Goal: Navigation & Orientation: Find specific page/section

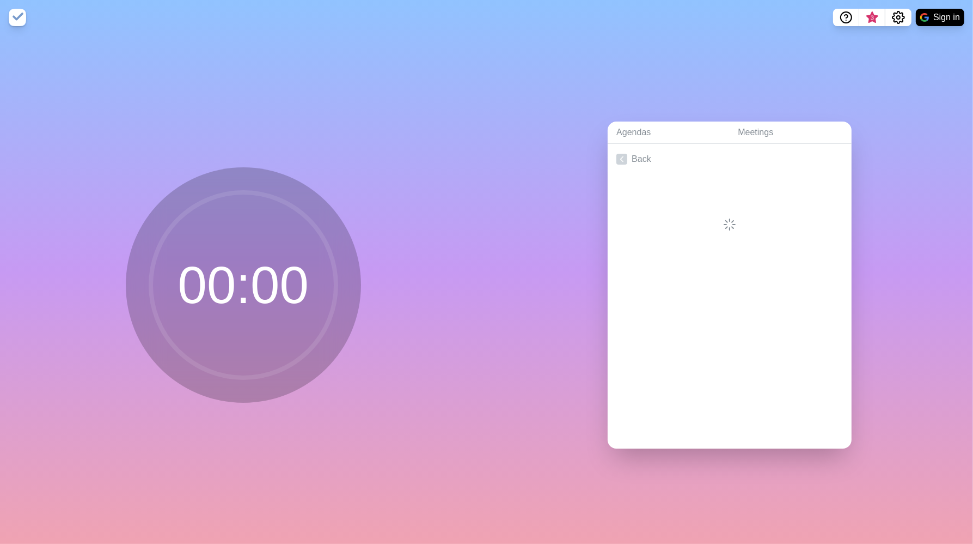
click at [519, 254] on div "Agendas Meetings Back" at bounding box center [730, 289] width 487 height 509
click at [873, 21] on span "3" at bounding box center [872, 18] width 9 height 9
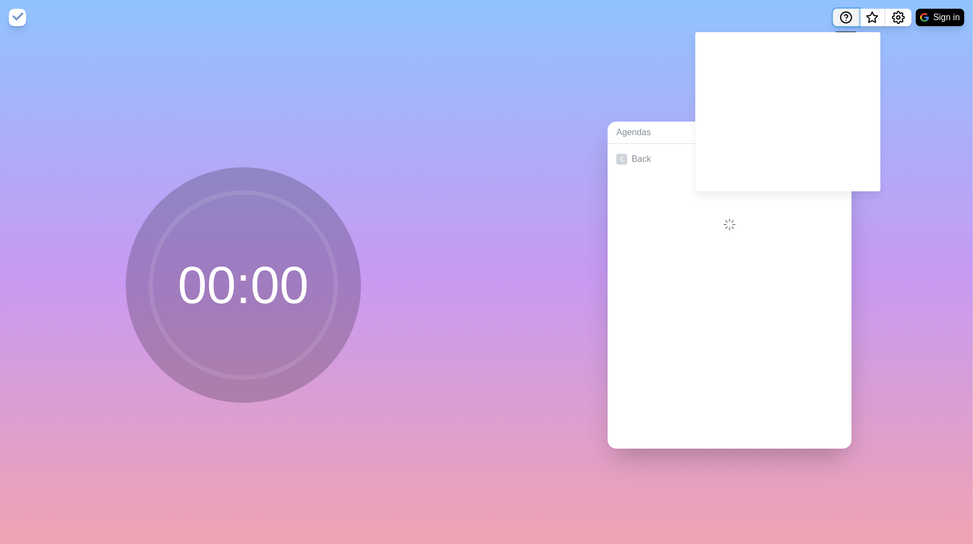
click at [842, 17] on icon "Help" at bounding box center [846, 17] width 13 height 13
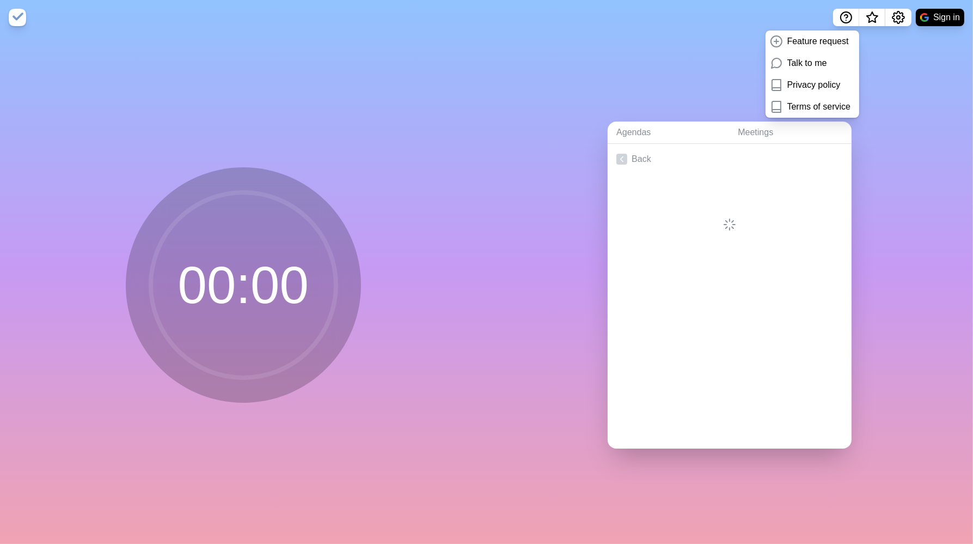
click at [690, 64] on div "Agendas Meetings Back" at bounding box center [730, 289] width 487 height 509
click at [899, 12] on nav "Feature request Talk to me Privacy policy Terms of service Sign in" at bounding box center [486, 17] width 973 height 35
click at [904, 25] on button "Settings" at bounding box center [899, 17] width 26 height 17
click at [851, 49] on div "Preferences" at bounding box center [865, 42] width 94 height 22
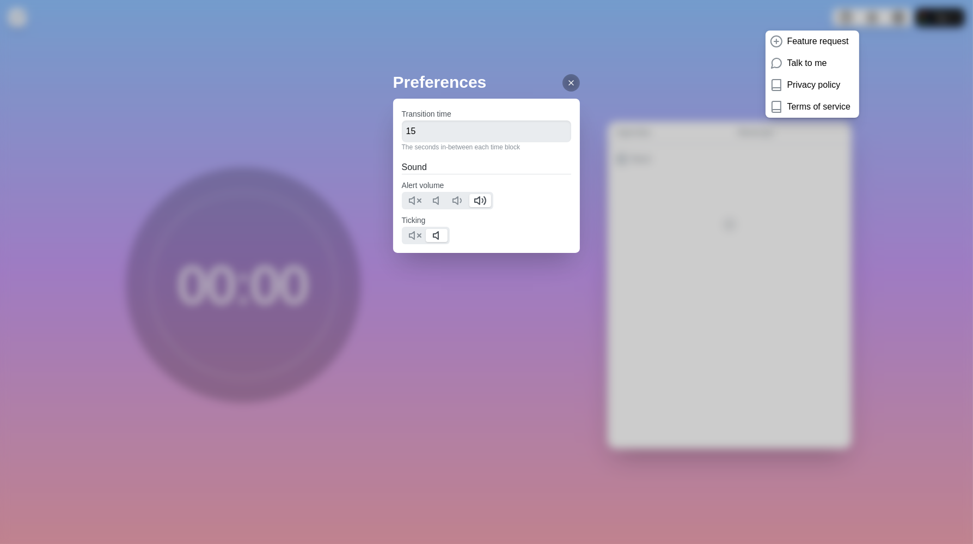
click at [563, 80] on div at bounding box center [571, 82] width 17 height 17
